Goal: Information Seeking & Learning: Learn about a topic

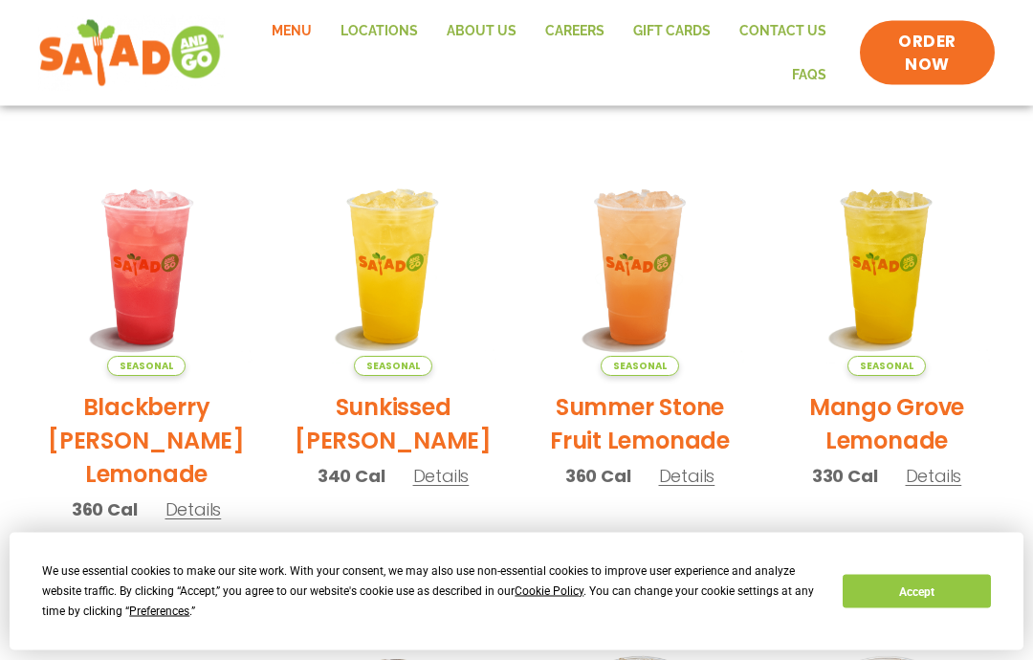
click at [146, 611] on span "Preferences" at bounding box center [159, 610] width 60 height 13
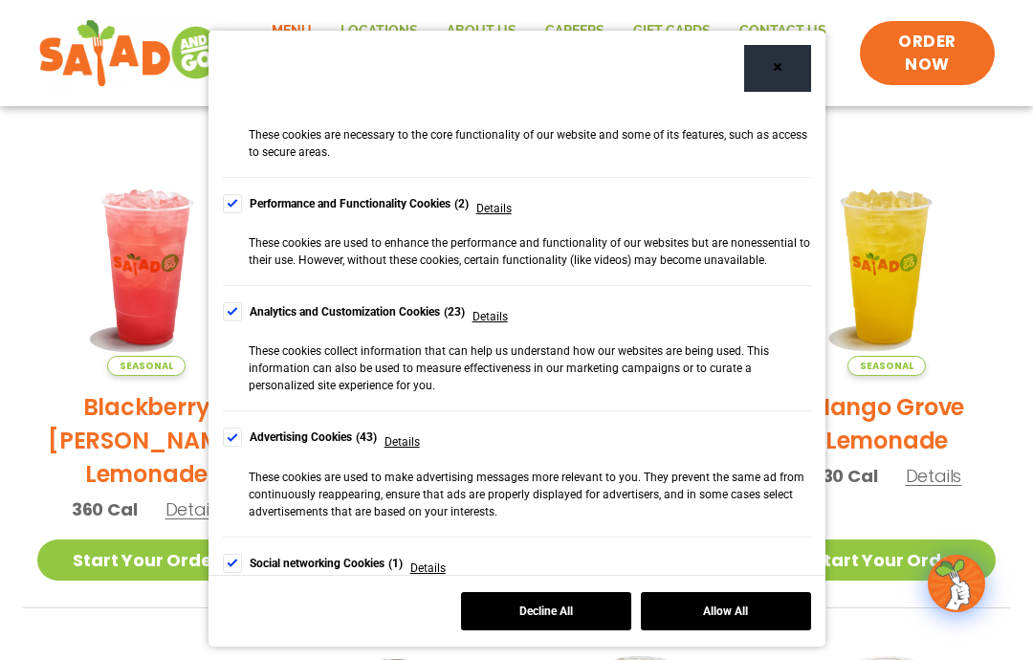
scroll to position [218, 0]
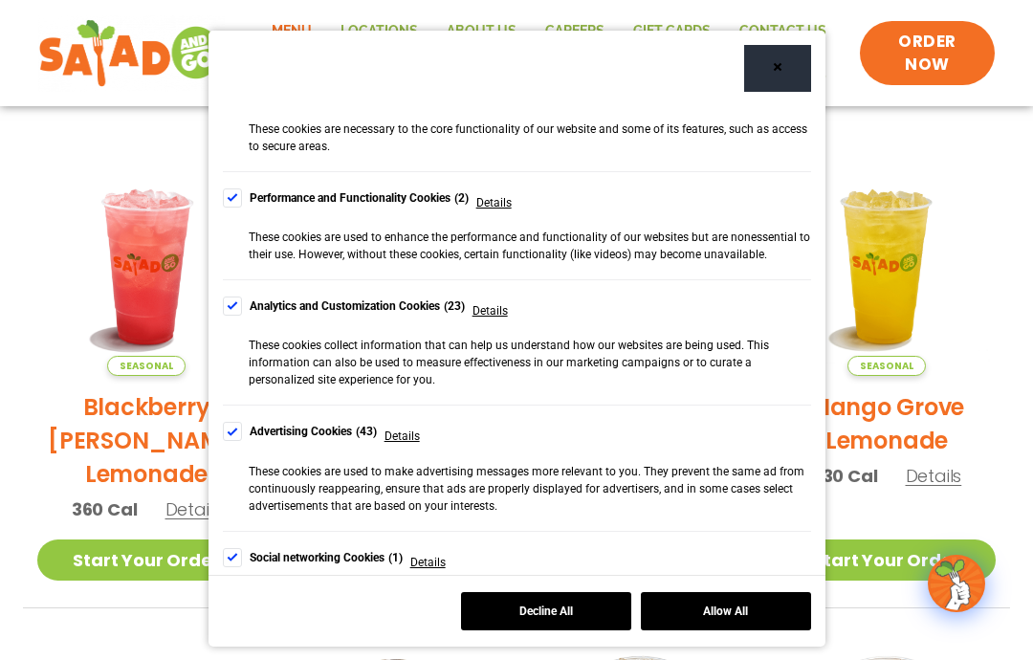
click at [223, 439] on div "Cookie Consent Preferences" at bounding box center [232, 431] width 19 height 19
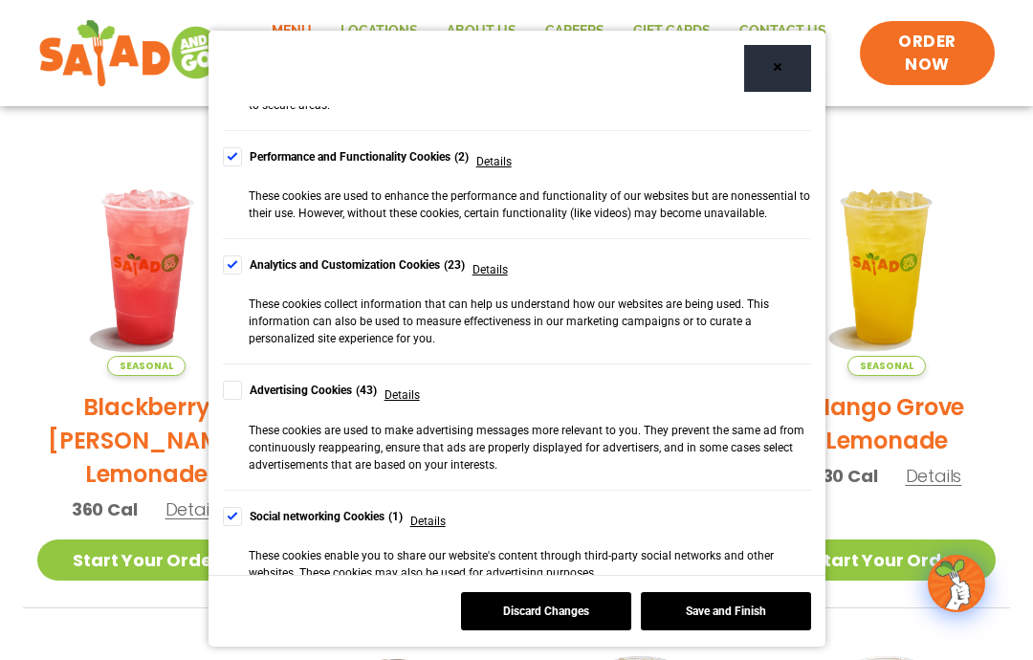
scroll to position [264, 0]
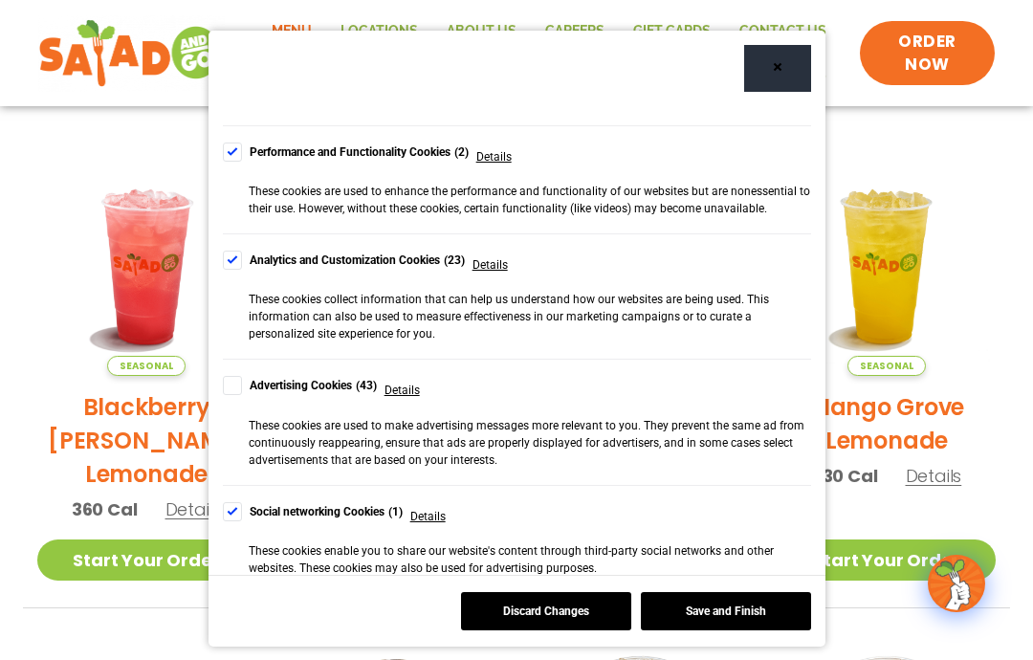
click at [234, 502] on div "Cookie Consent Preferences" at bounding box center [232, 511] width 19 height 19
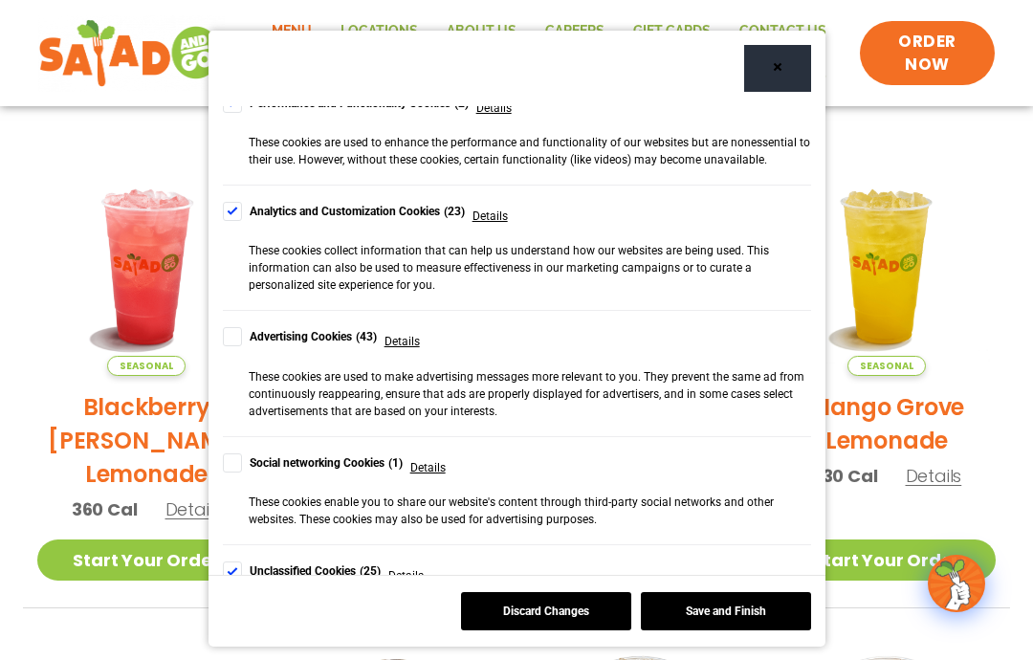
scroll to position [312, 0]
click at [233, 550] on div "Unclassified Cookies 25 Details These are cookies that have not yet been catego…" at bounding box center [517, 599] width 588 height 107
click at [227, 563] on div "Cookie Consent Preferences" at bounding box center [232, 571] width 19 height 19
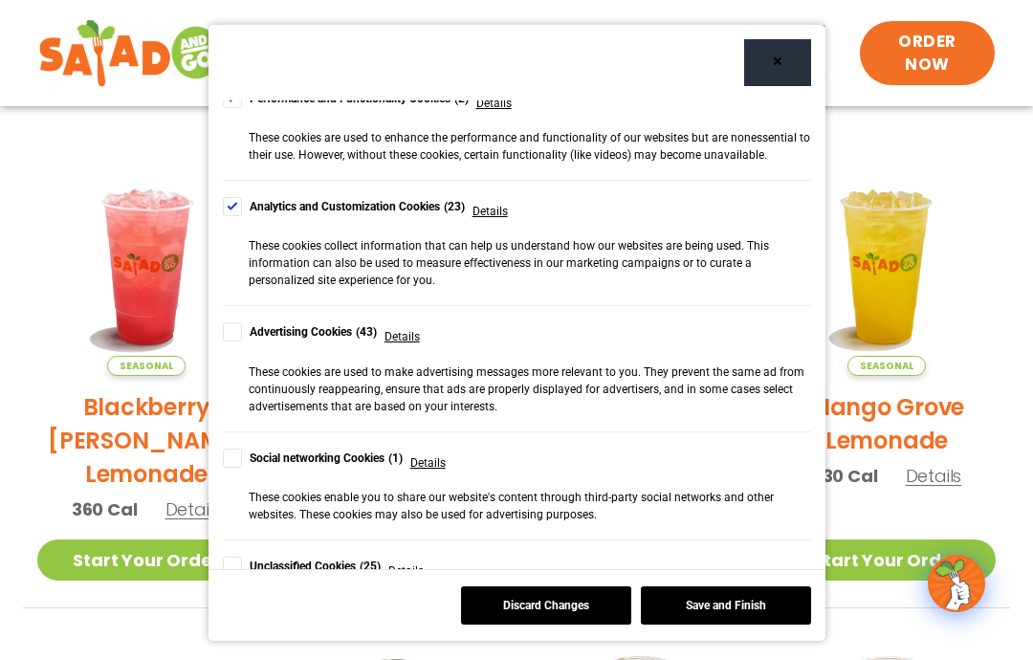
scroll to position [81, 0]
click at [734, 606] on button "Save and Finish" at bounding box center [726, 605] width 170 height 38
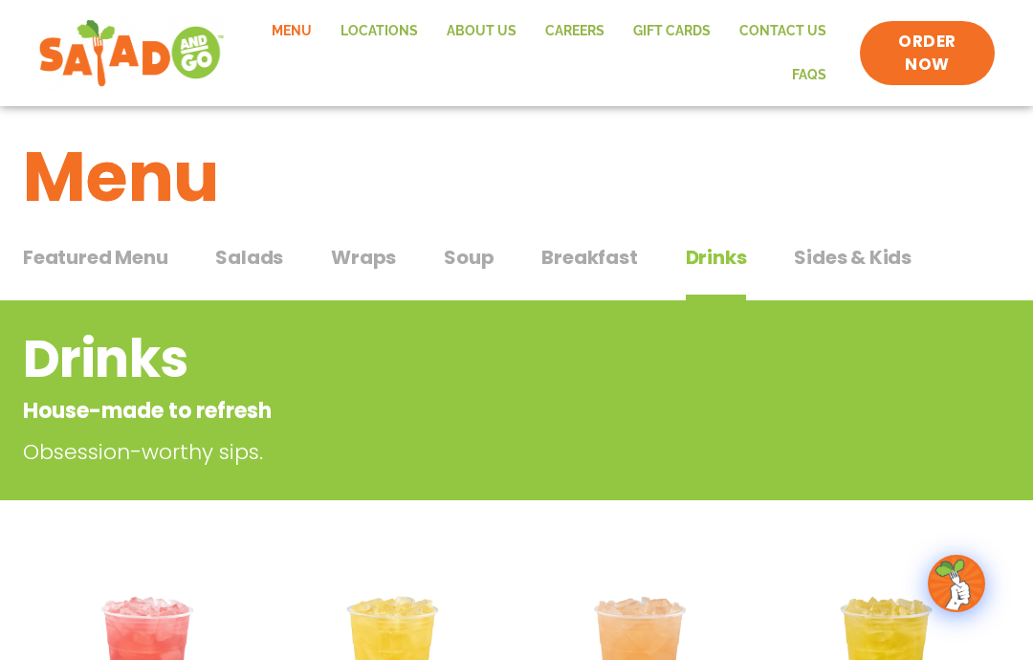
scroll to position [0, 0]
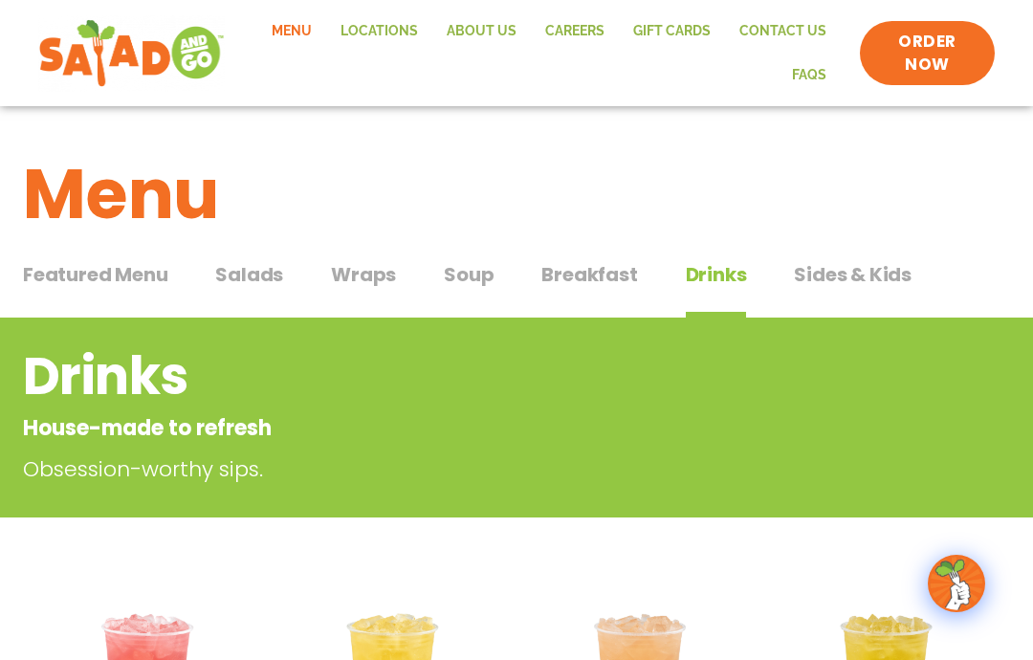
click at [246, 274] on span "Salads" at bounding box center [249, 274] width 68 height 29
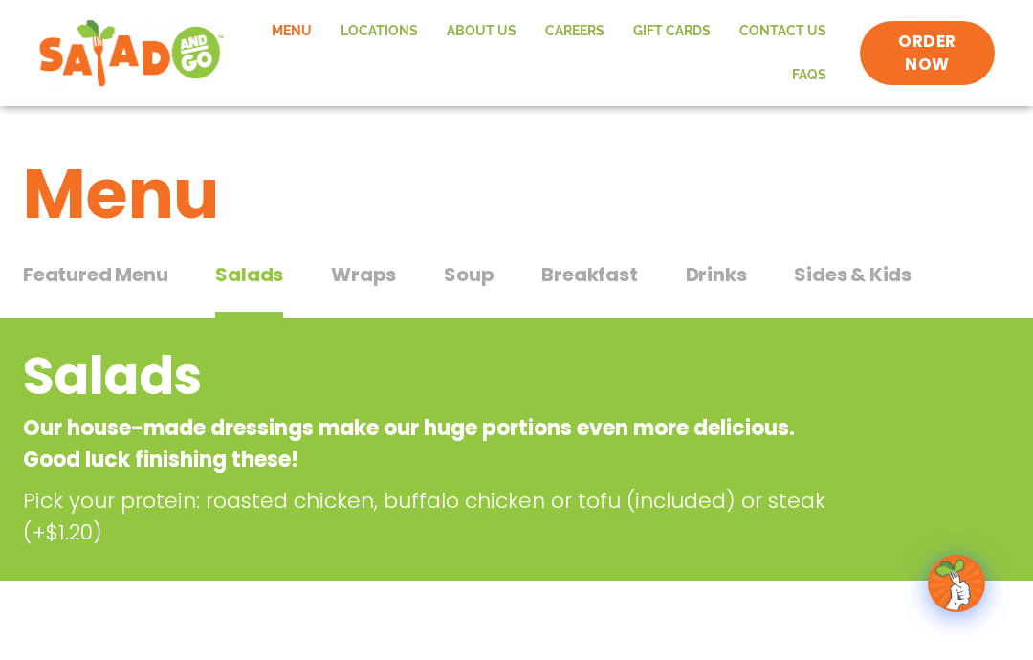
click at [238, 260] on span "Salads" at bounding box center [249, 274] width 68 height 29
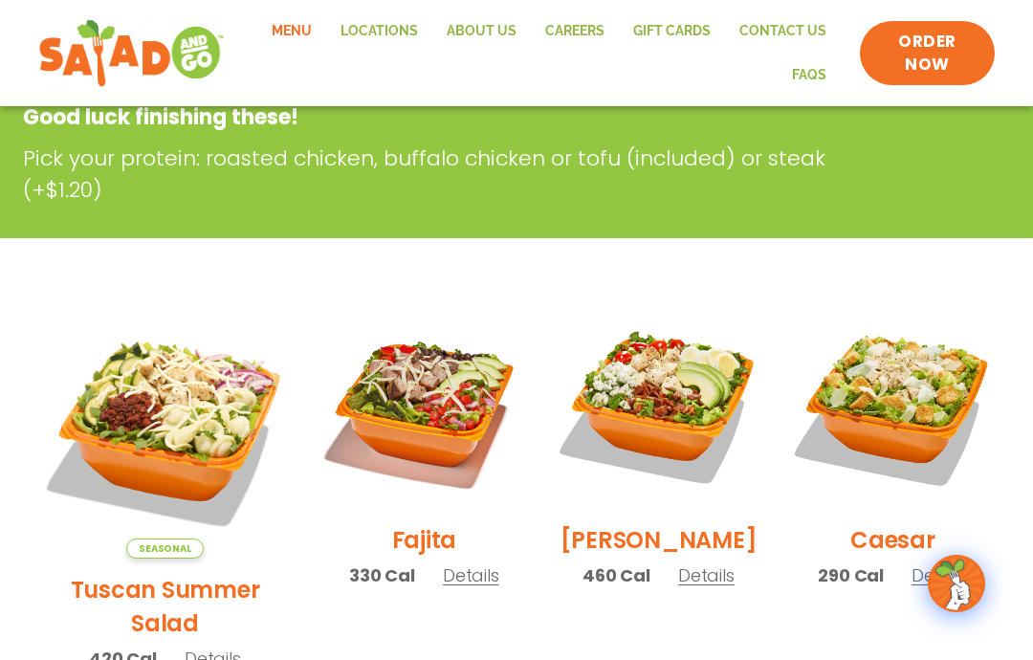
scroll to position [349, 0]
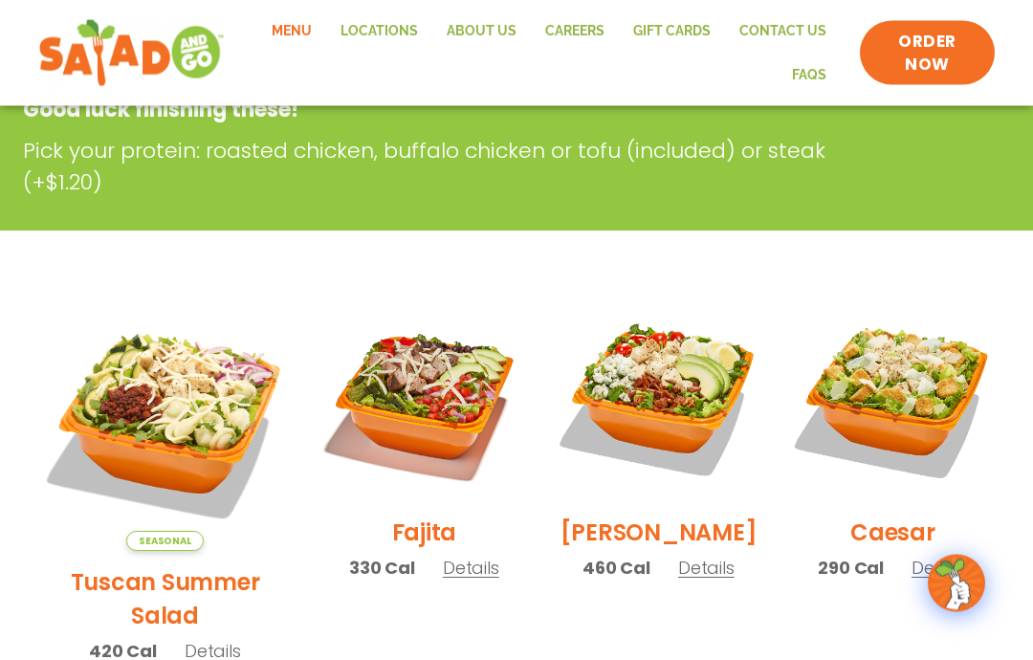
click at [187, 640] on span "Details" at bounding box center [213, 652] width 56 height 24
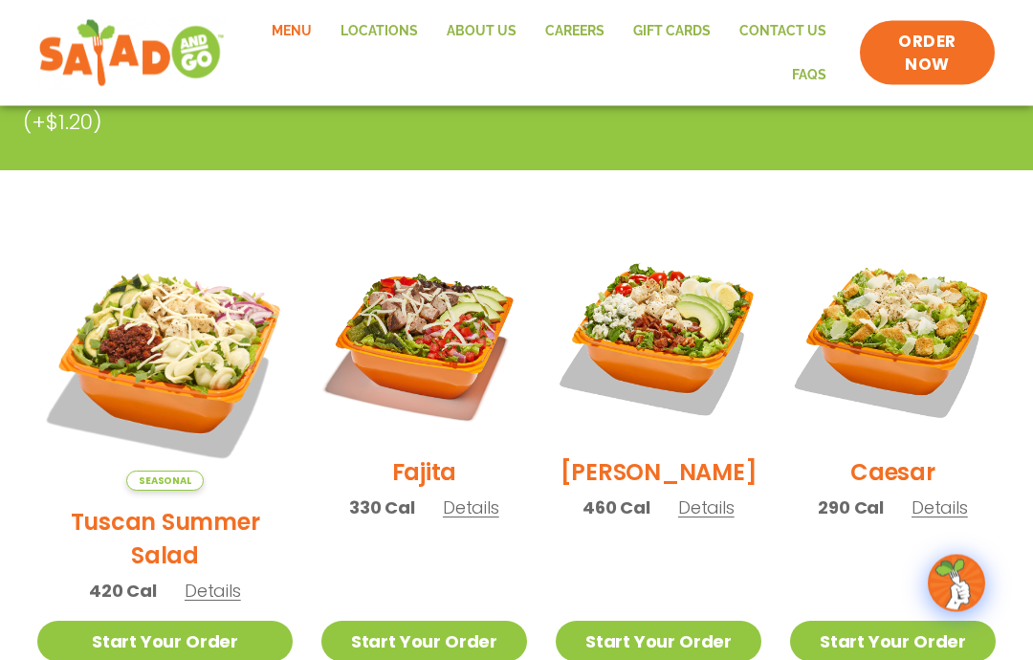
scroll to position [410, 0]
click at [443, 513] on span "Details" at bounding box center [471, 507] width 56 height 24
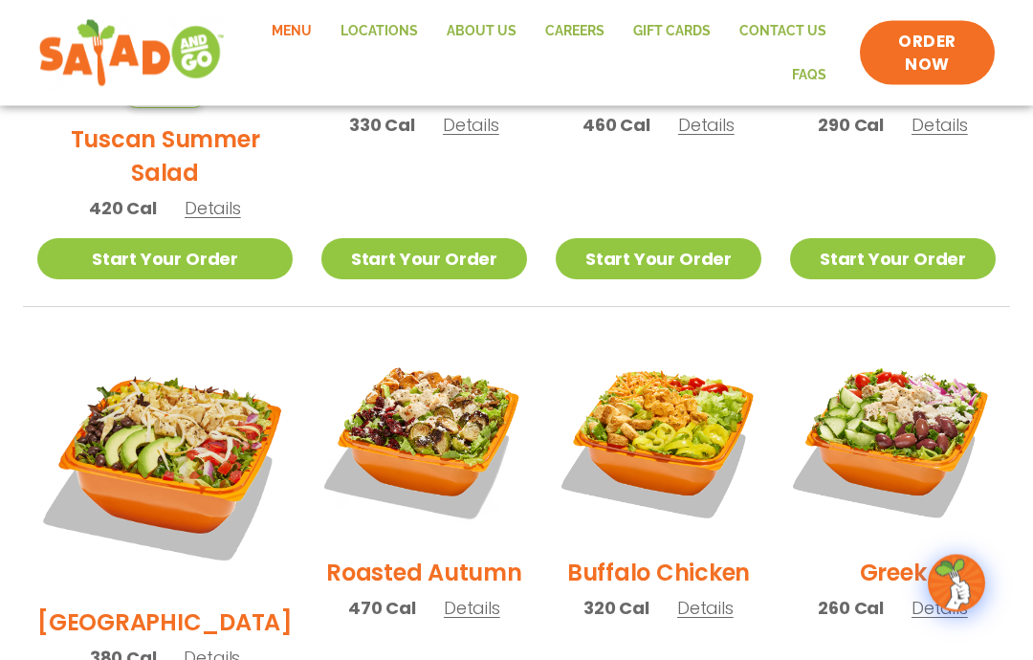
click at [455, 597] on span "Details" at bounding box center [472, 609] width 56 height 24
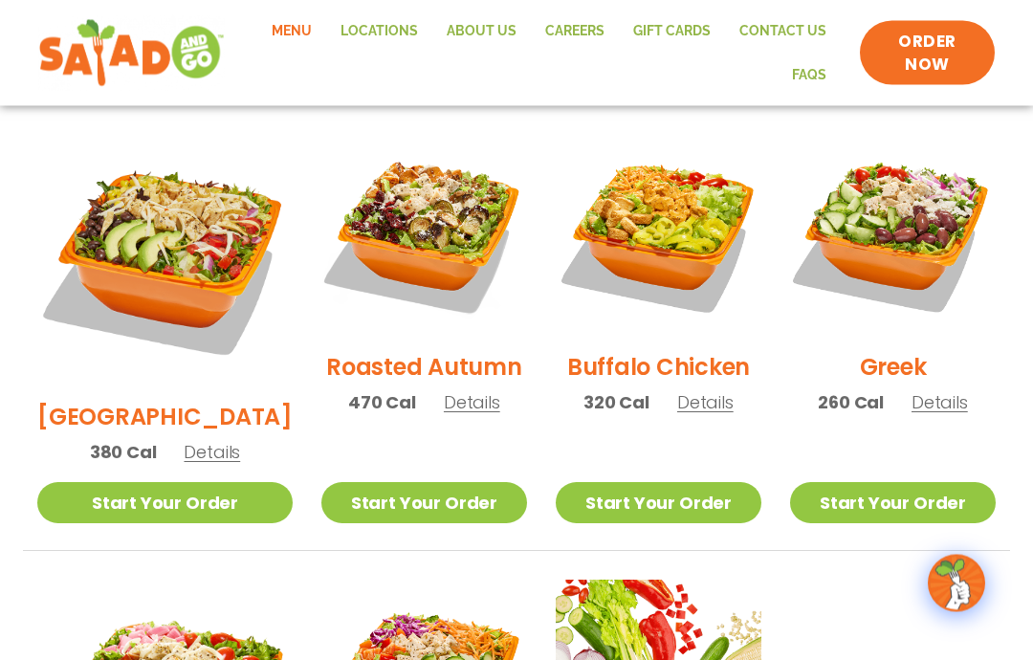
scroll to position [1000, 0]
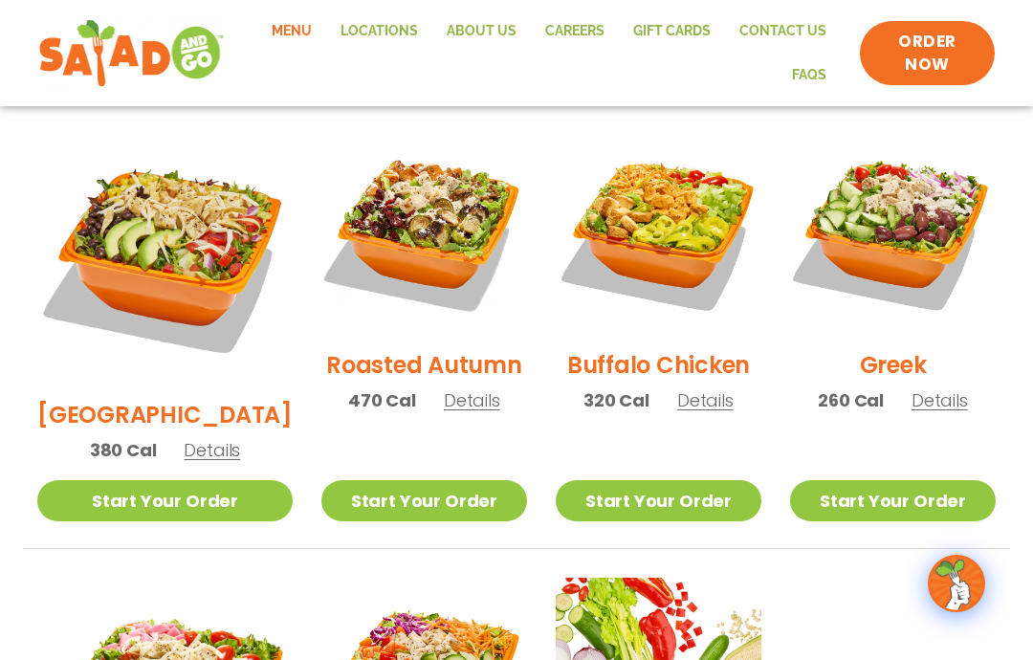
click at [931, 388] on span "Details" at bounding box center [939, 400] width 56 height 24
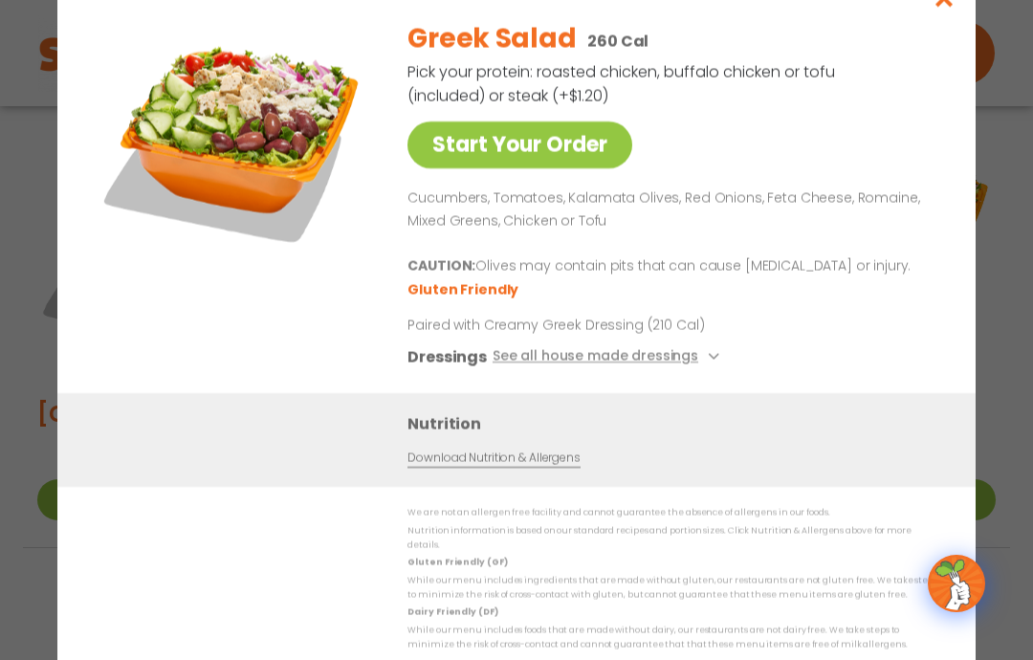
scroll to position [1002, 0]
click at [714, 369] on button "See all house made dressings" at bounding box center [608, 357] width 232 height 24
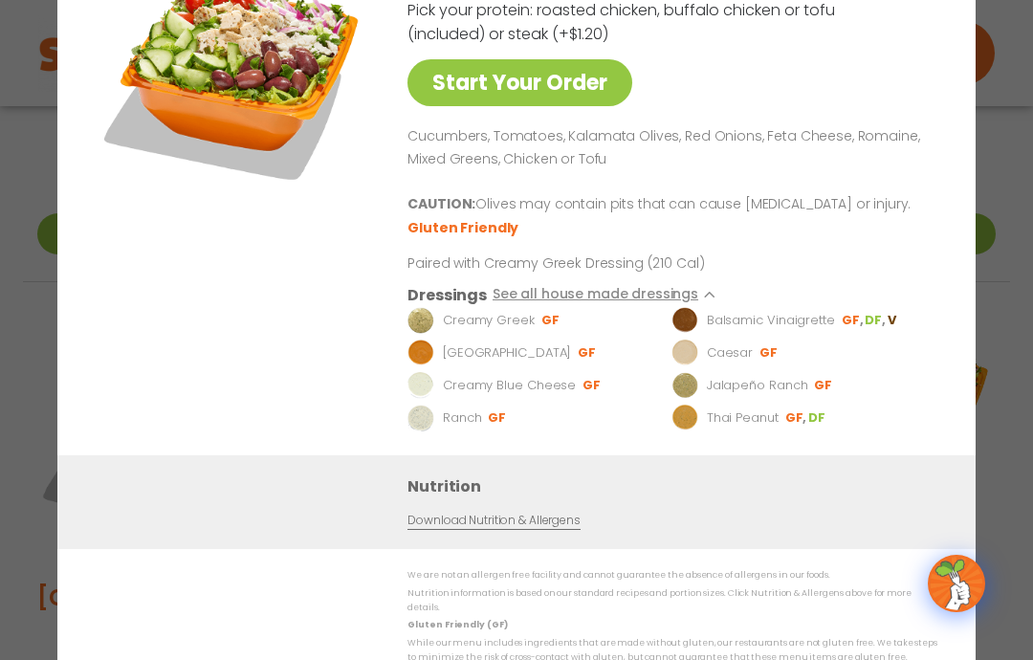
scroll to position [817, 0]
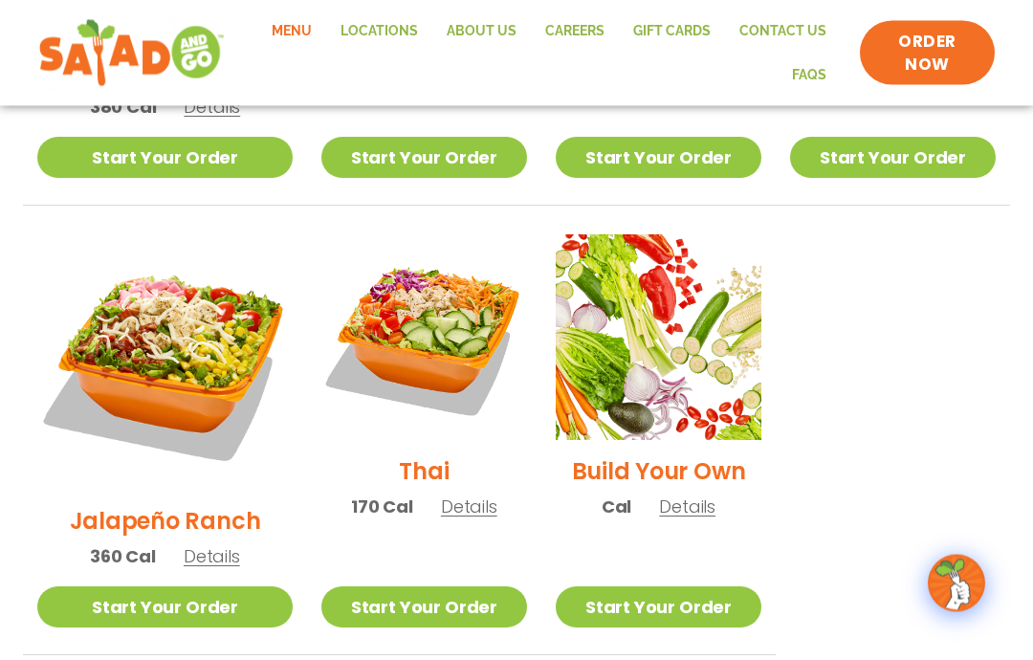
click at [694, 495] on span "Details" at bounding box center [687, 507] width 56 height 24
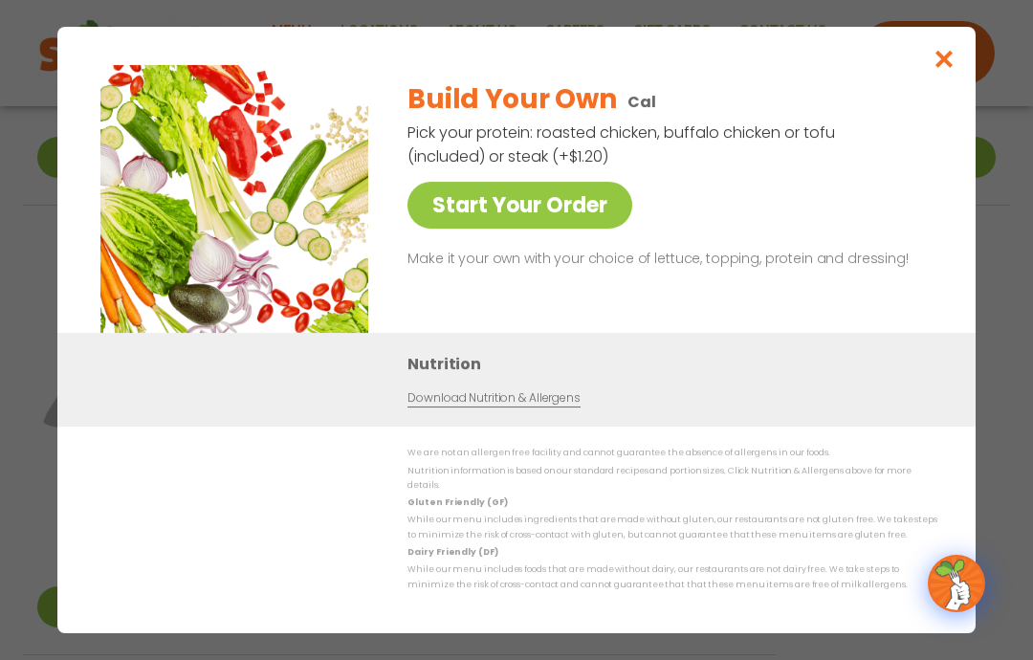
click at [579, 215] on link "Start Your Order" at bounding box center [519, 205] width 225 height 47
